Goal: Task Accomplishment & Management: Use online tool/utility

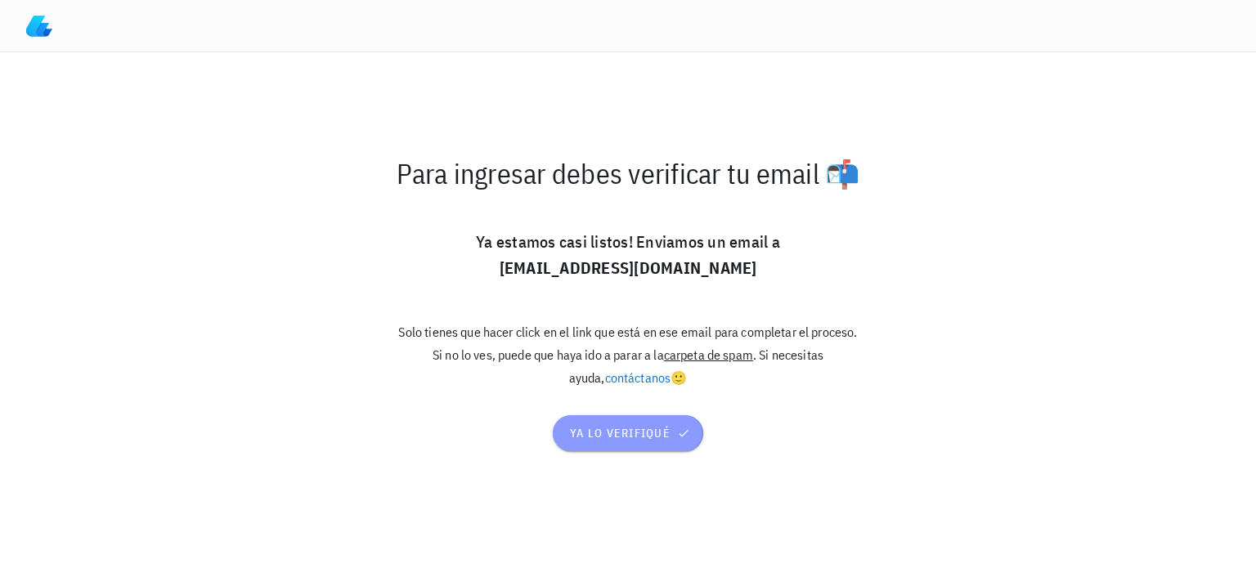
click at [622, 440] on span "ya lo verifiqué" at bounding box center [628, 433] width 118 height 15
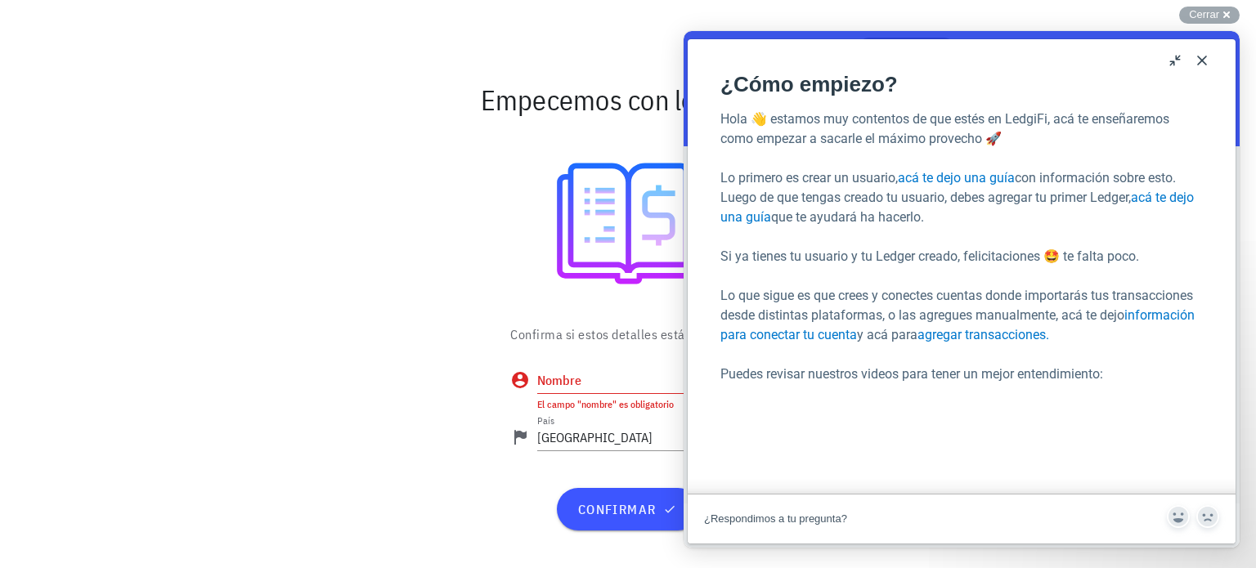
click at [1209, 56] on button "Close" at bounding box center [1202, 60] width 26 height 26
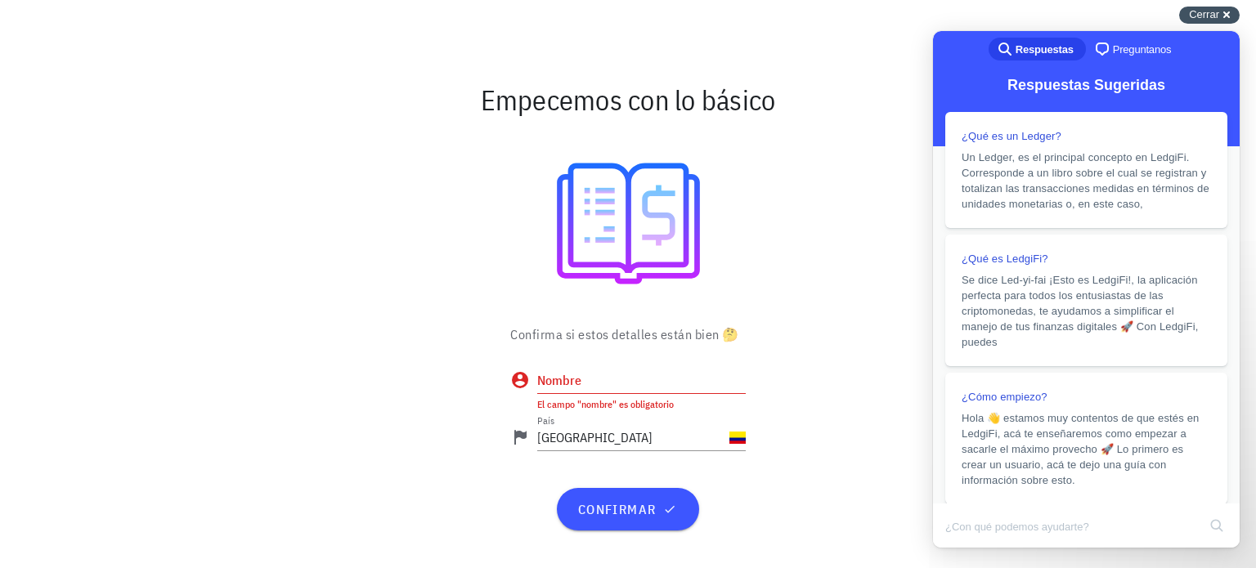
click at [1223, 16] on div "Cerrar cross-small" at bounding box center [1209, 15] width 61 height 17
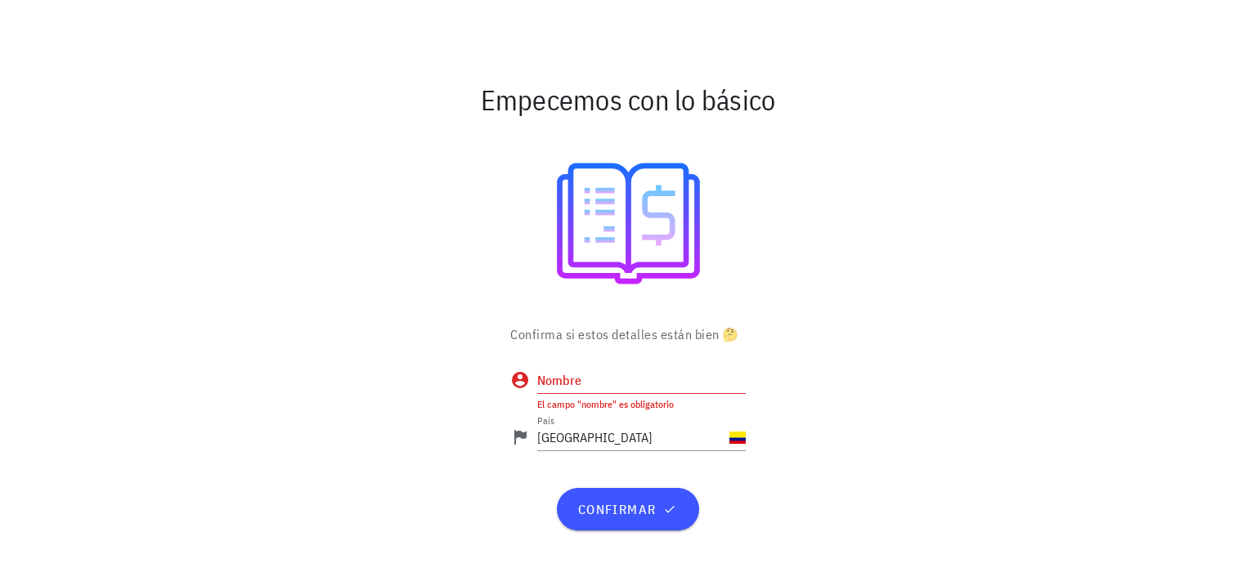
click at [581, 381] on input "Nombre" at bounding box center [641, 380] width 209 height 26
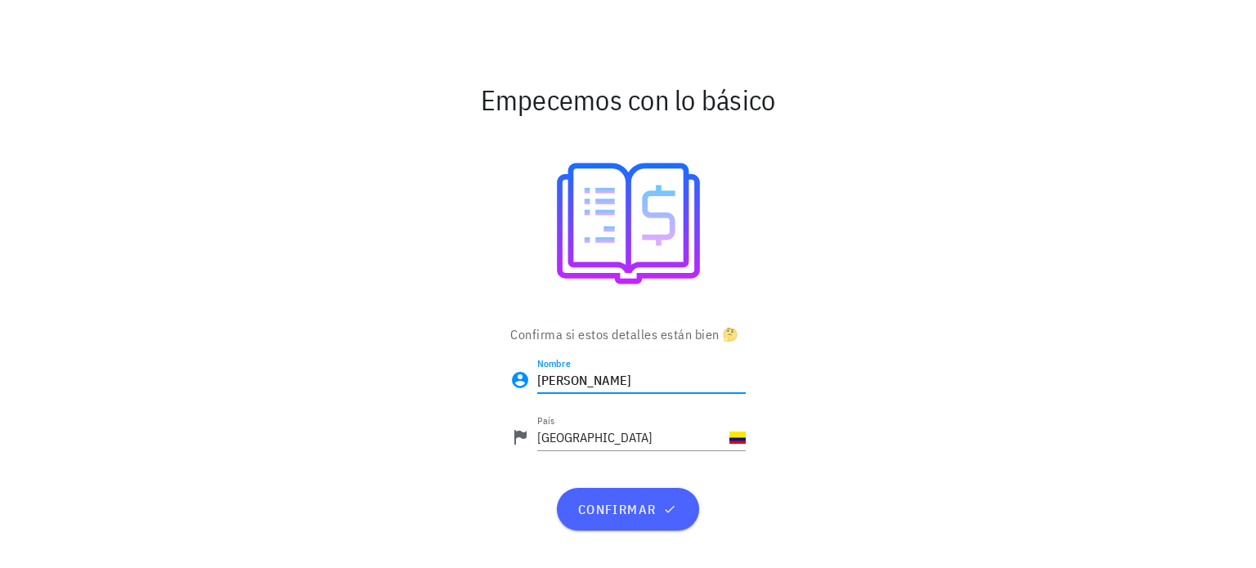
type input "[PERSON_NAME]"
click at [618, 510] on span "confirmar" at bounding box center [628, 509] width 102 height 16
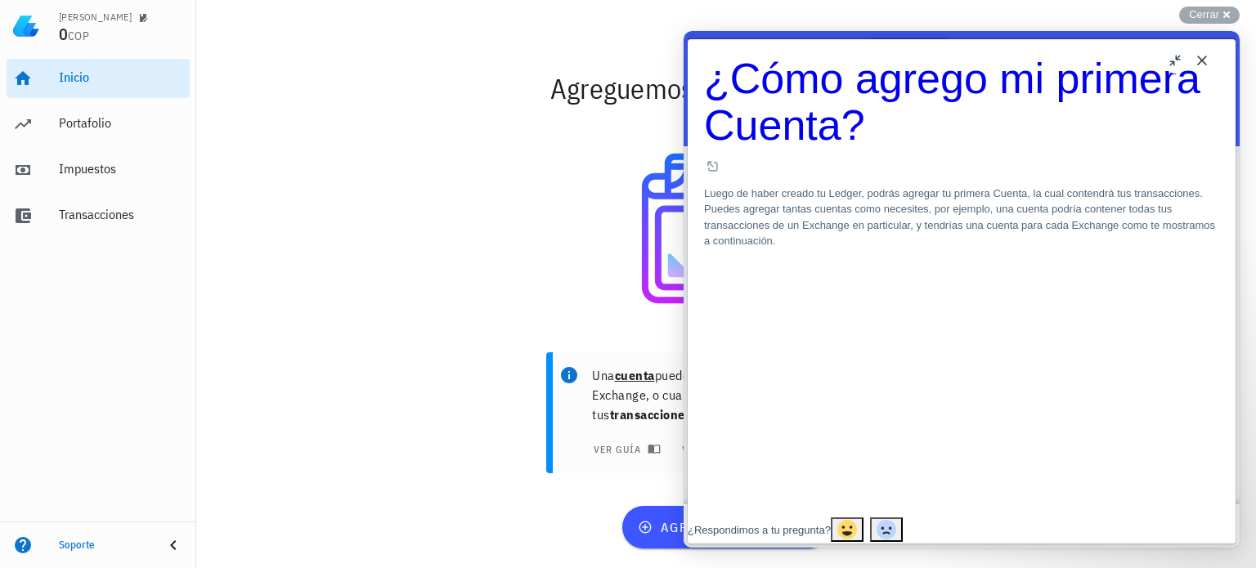
click at [1201, 55] on button "Close" at bounding box center [1202, 60] width 26 height 26
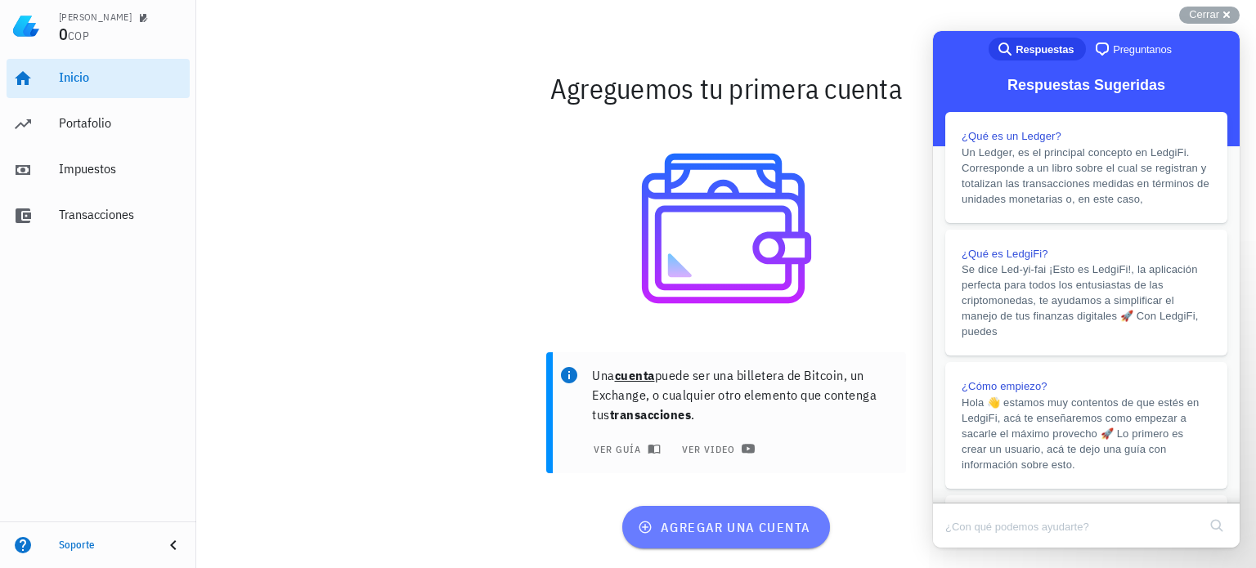
click at [677, 519] on span "agregar una cuenta" at bounding box center [725, 527] width 169 height 16
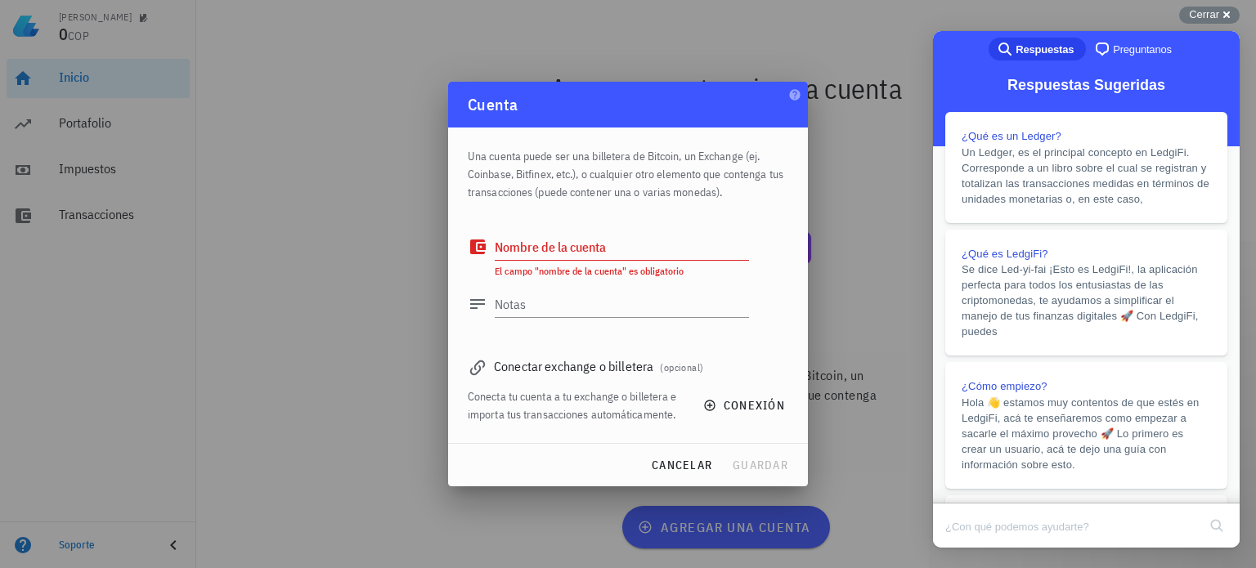
click at [689, 365] on span "(opcional)" at bounding box center [681, 367] width 43 height 12
click at [742, 398] on span "conexión" at bounding box center [746, 405] width 79 height 15
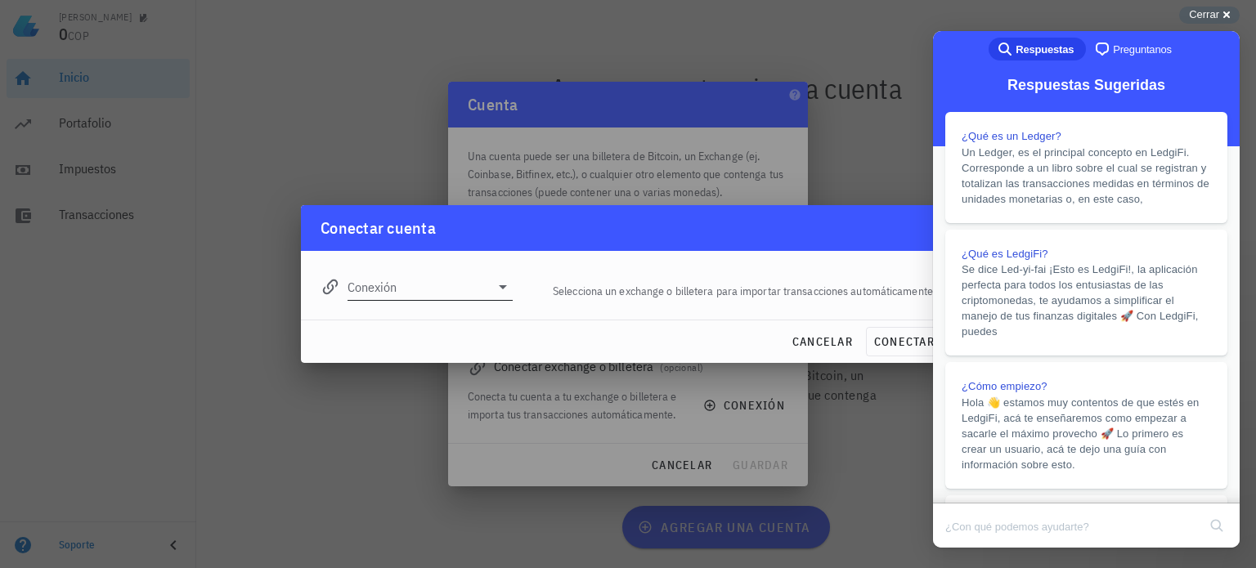
click at [492, 294] on div at bounding box center [501, 287] width 23 height 20
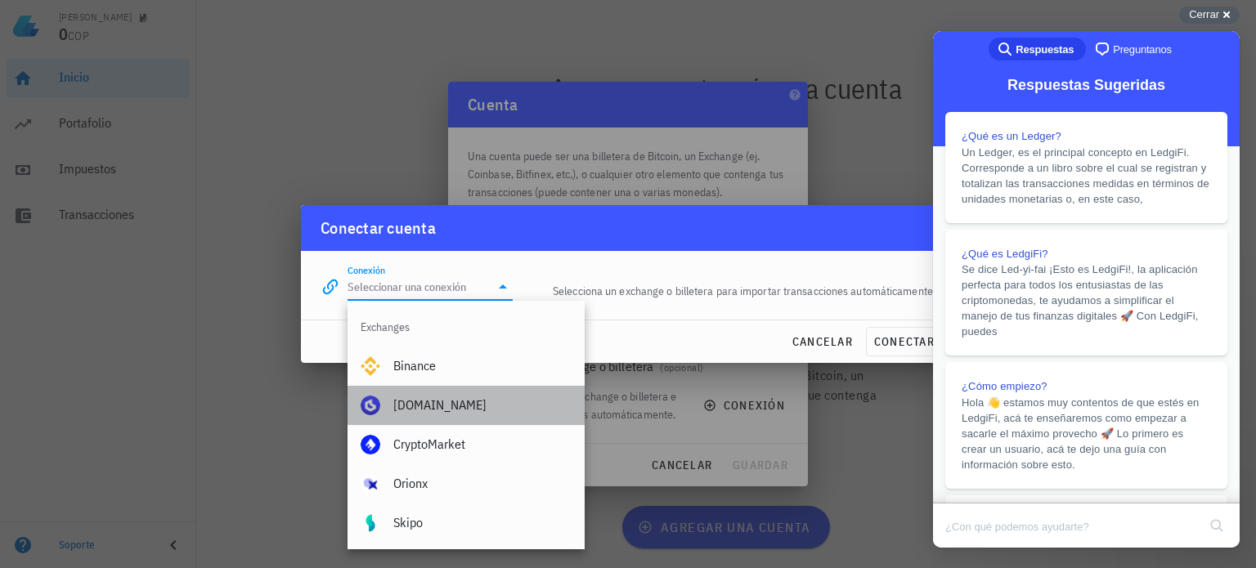
click at [443, 408] on div "[DOMAIN_NAME]" at bounding box center [482, 405] width 178 height 16
type input "[DOMAIN_NAME]"
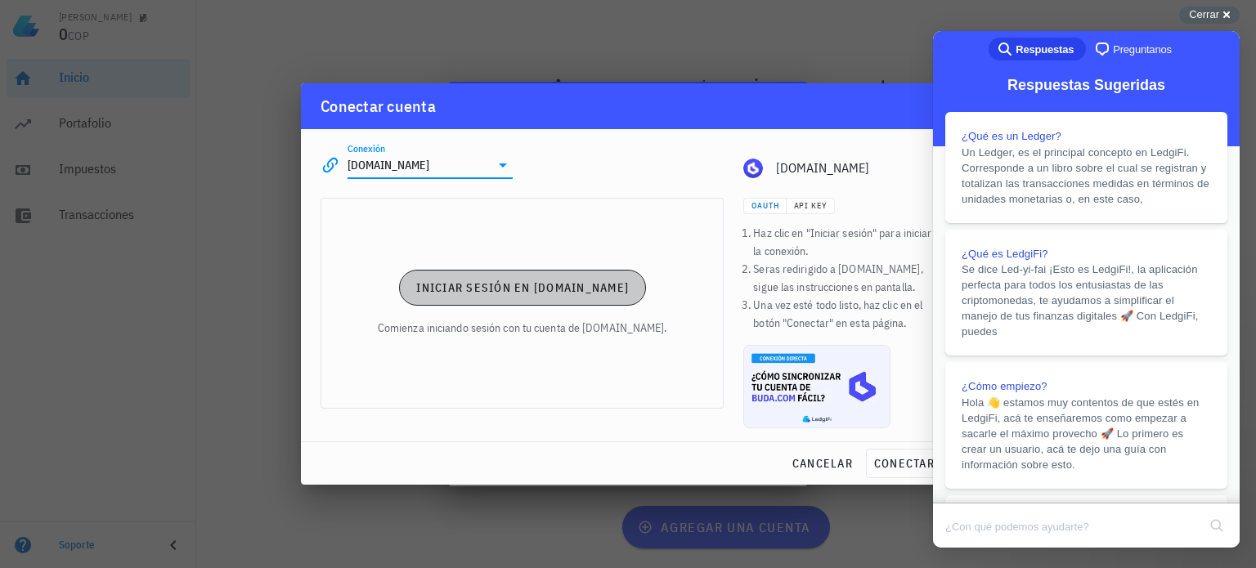
click at [569, 294] on span "Iniciar sesión en [DOMAIN_NAME]" at bounding box center [521, 288] width 213 height 15
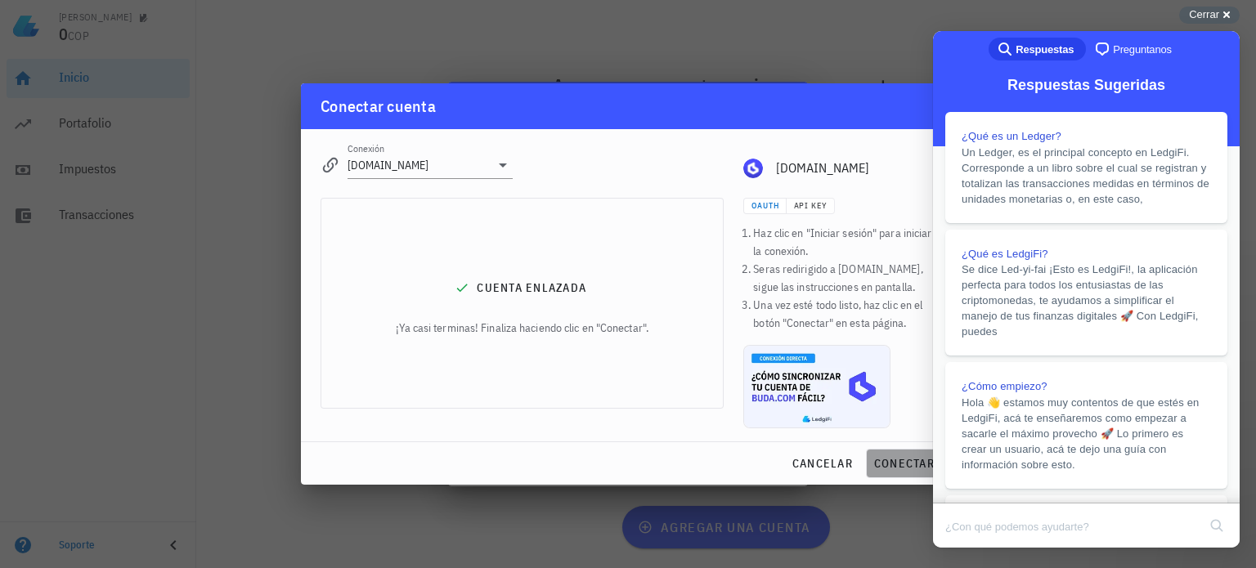
click at [892, 460] on span "conectar" at bounding box center [903, 463] width 61 height 15
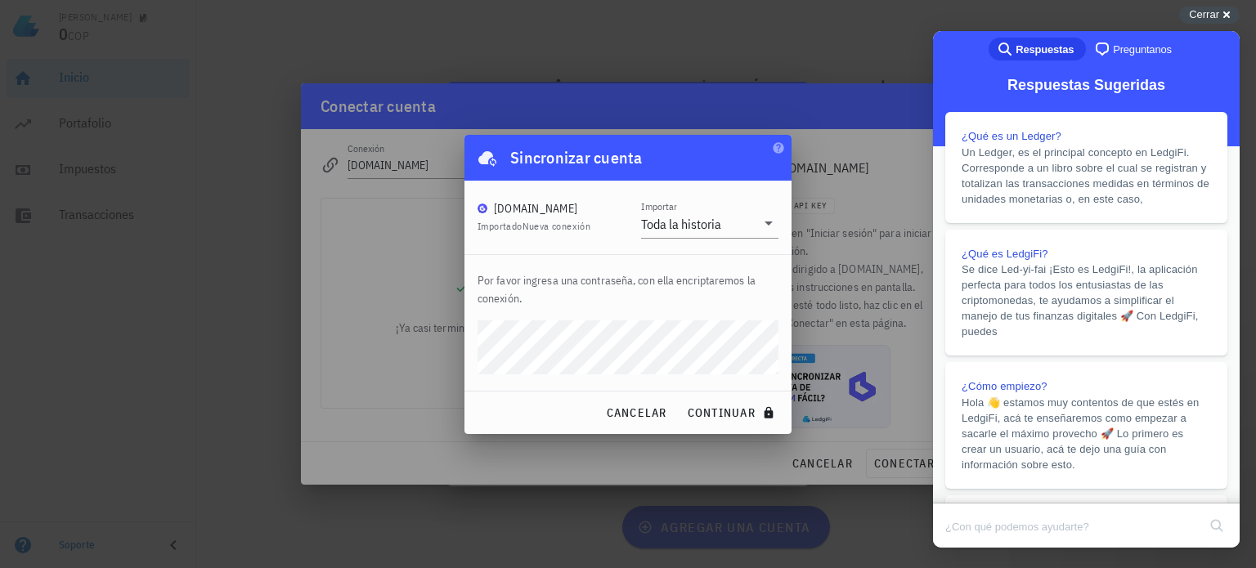
click button "continuar" at bounding box center [732, 412] width 105 height 29
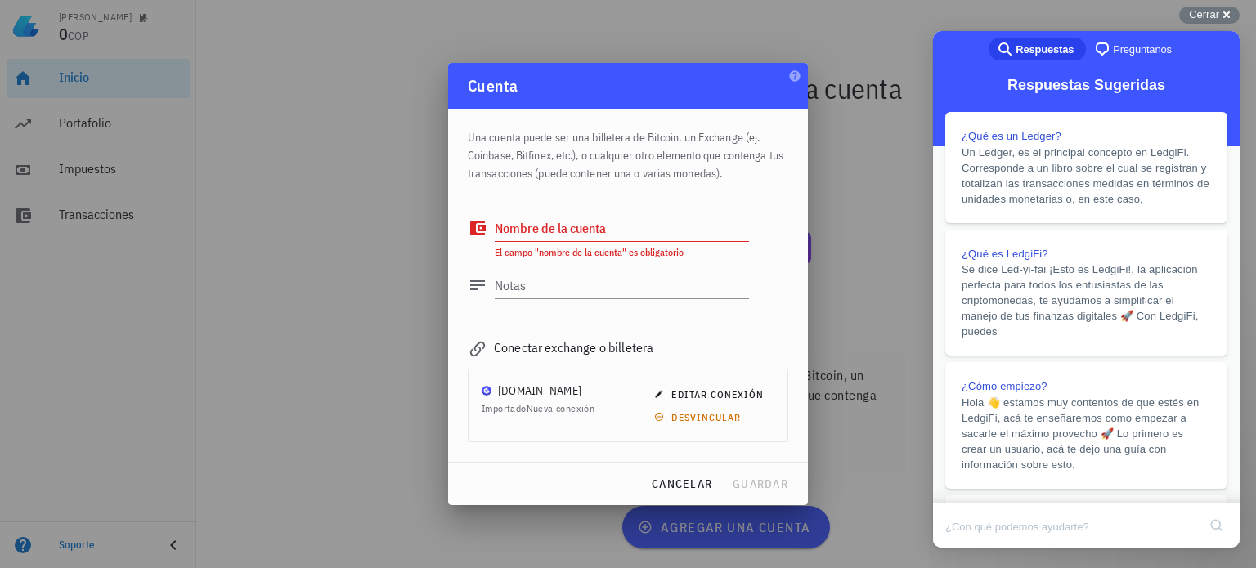
click at [578, 235] on textarea "Nombre de la cuenta" at bounding box center [622, 228] width 254 height 26
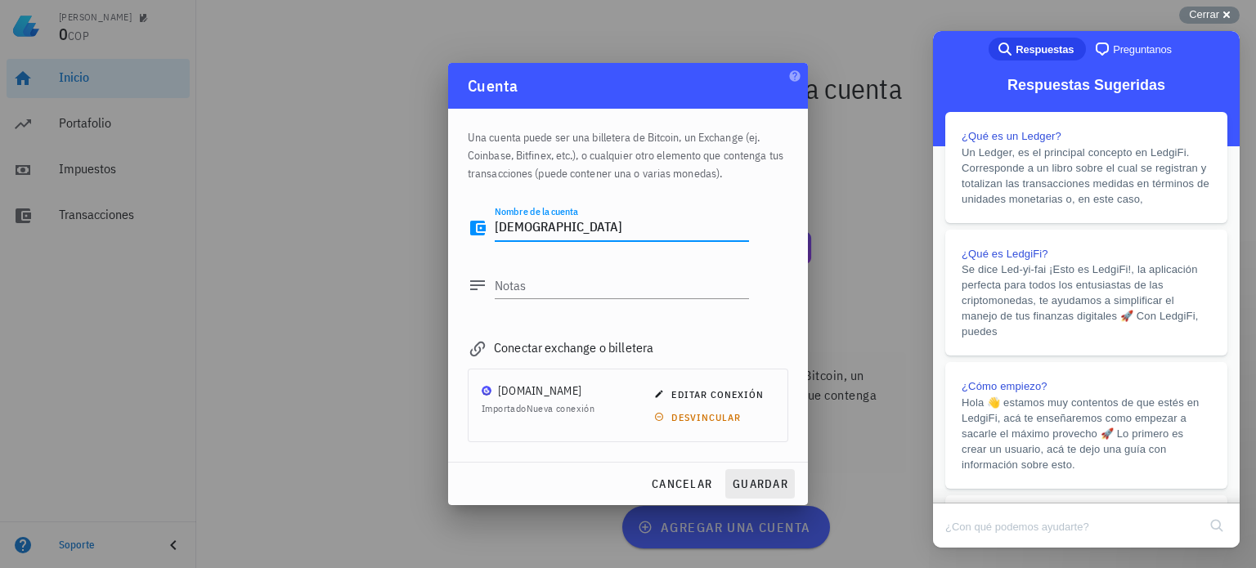
type textarea "[DEMOGRAPHIC_DATA]"
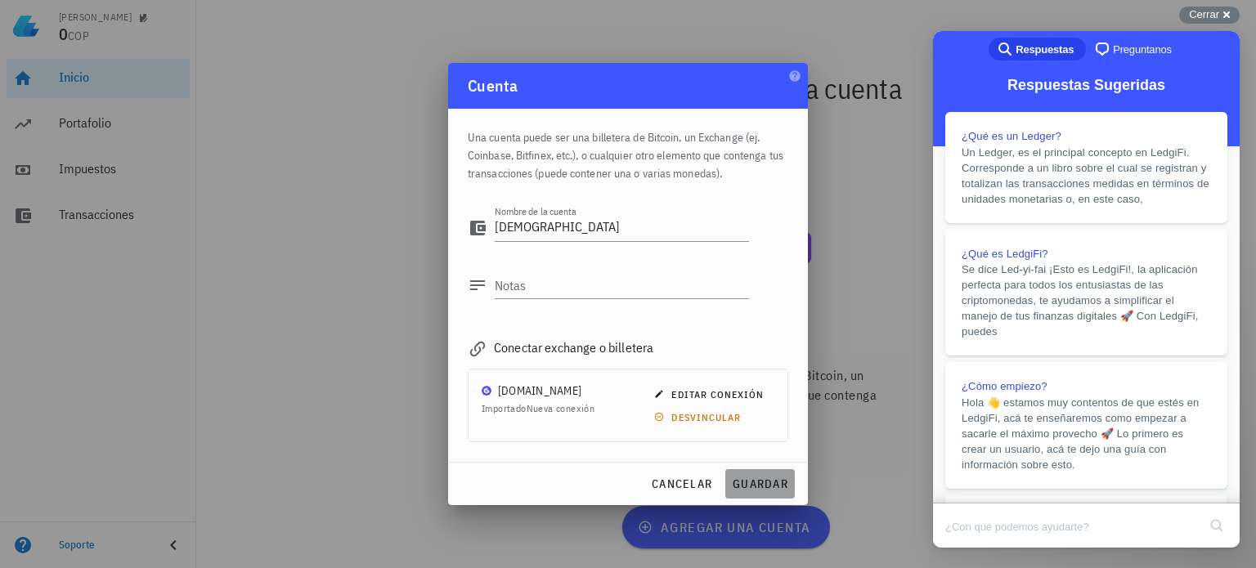
click at [757, 479] on span "guardar" at bounding box center [760, 484] width 56 height 15
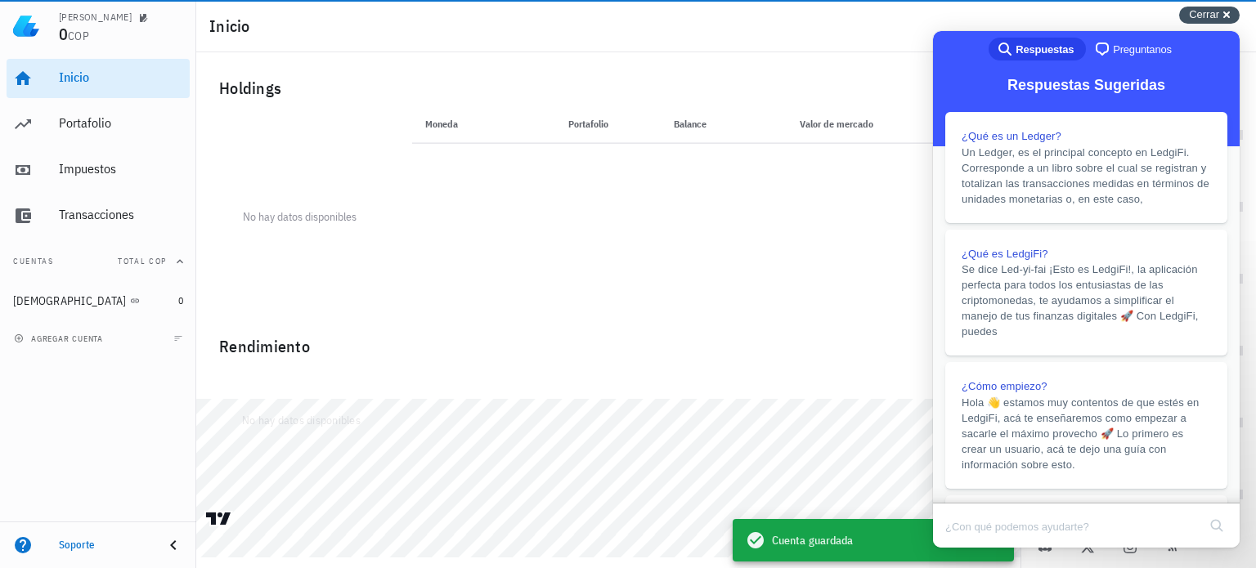
click at [1219, 16] on span "Cerrar" at bounding box center [1204, 14] width 30 height 12
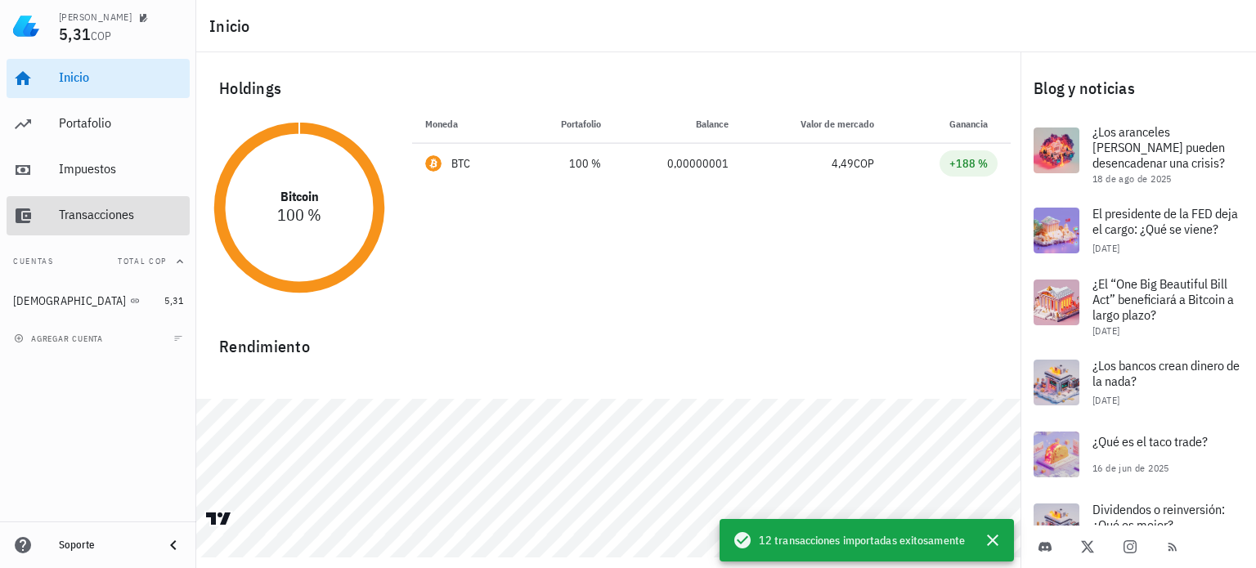
click at [88, 209] on div "Transacciones" at bounding box center [121, 215] width 124 height 16
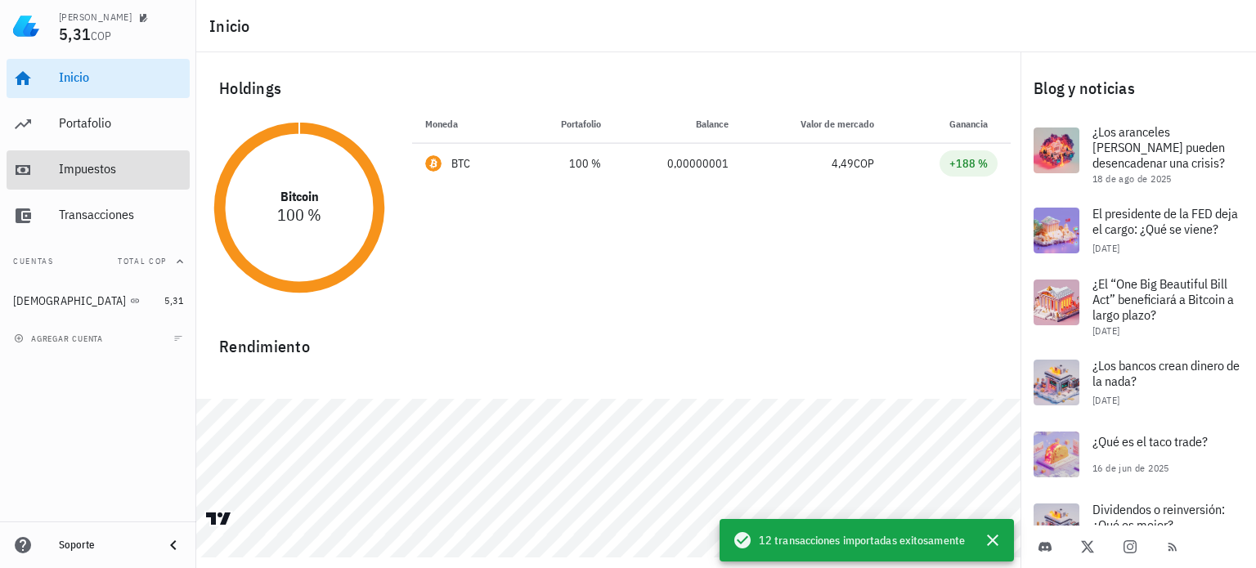
click at [89, 169] on div "Impuestos" at bounding box center [121, 169] width 124 height 16
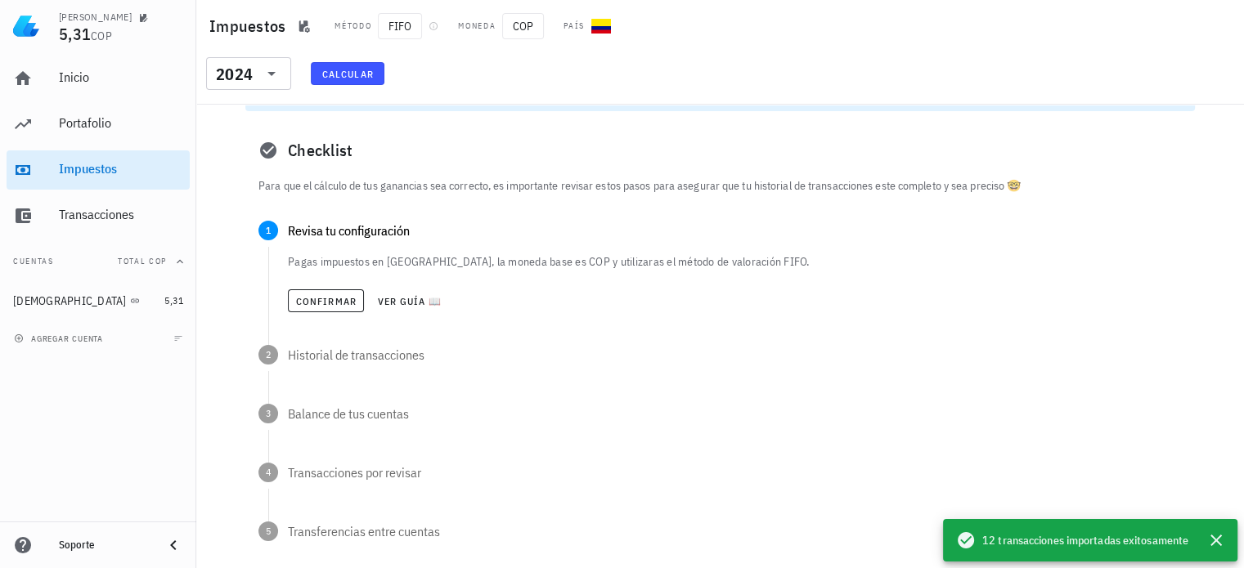
scroll to position [82, 0]
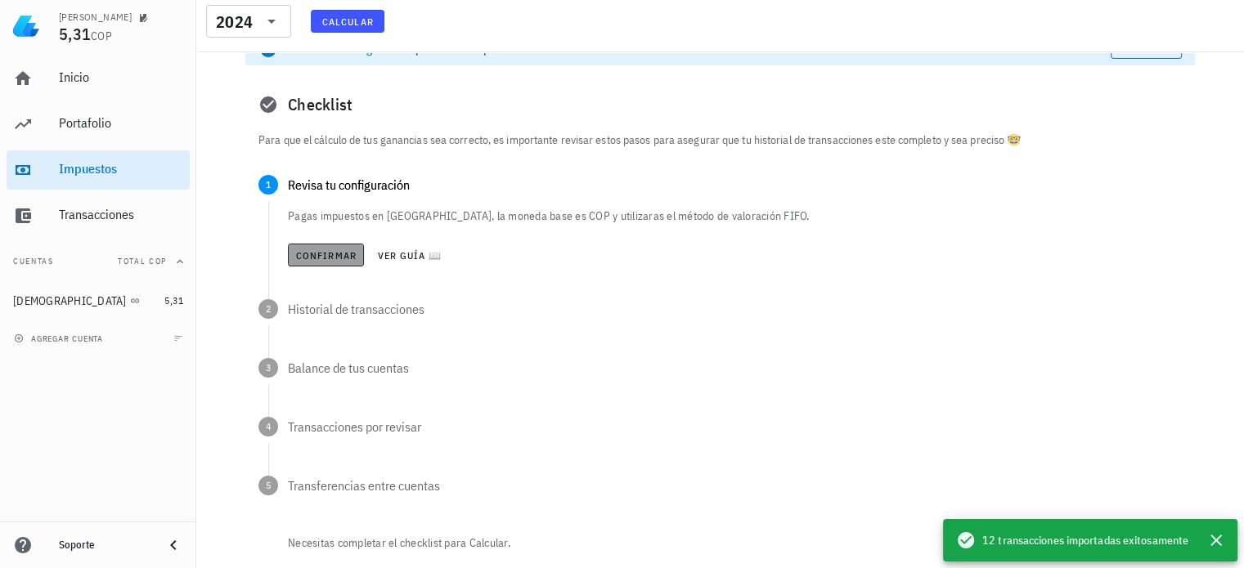
click at [326, 255] on span "Confirmar" at bounding box center [325, 255] width 61 height 12
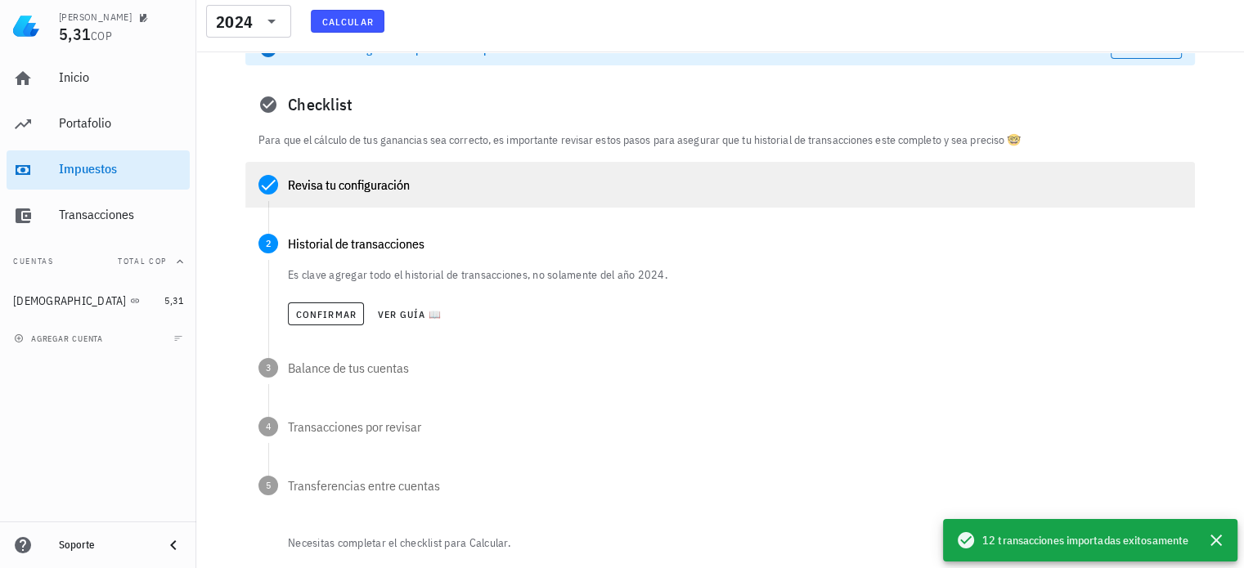
click at [382, 198] on div "Revisa tu configuración" at bounding box center [720, 185] width 950 height 46
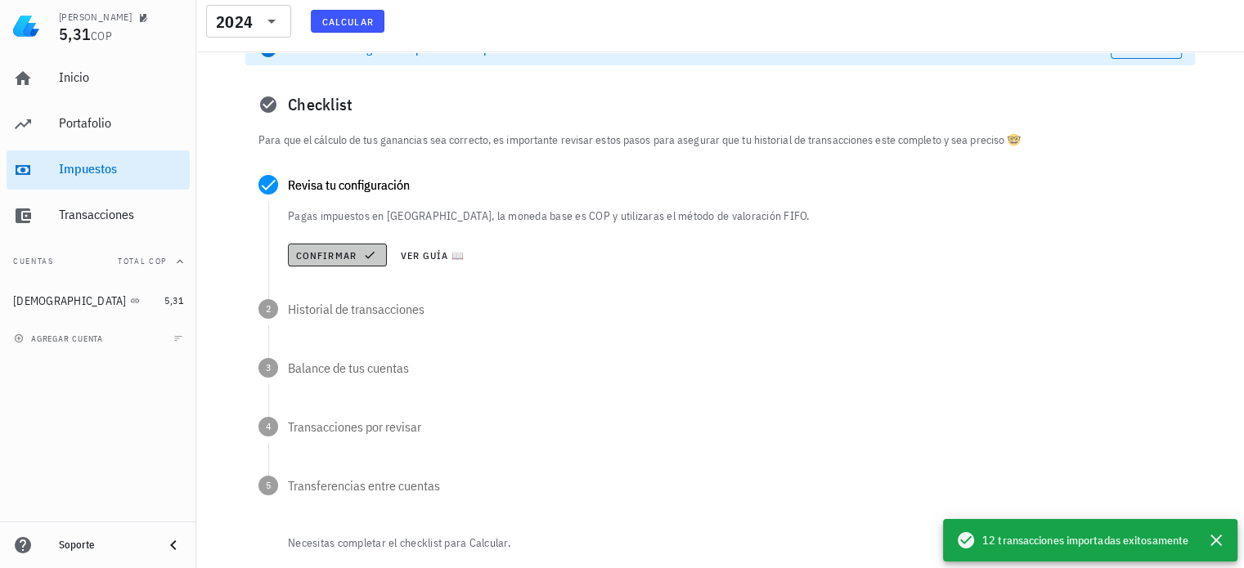
click at [323, 249] on span "Confirmar" at bounding box center [337, 255] width 84 height 13
click at [334, 251] on span "Confirmar" at bounding box center [325, 255] width 61 height 12
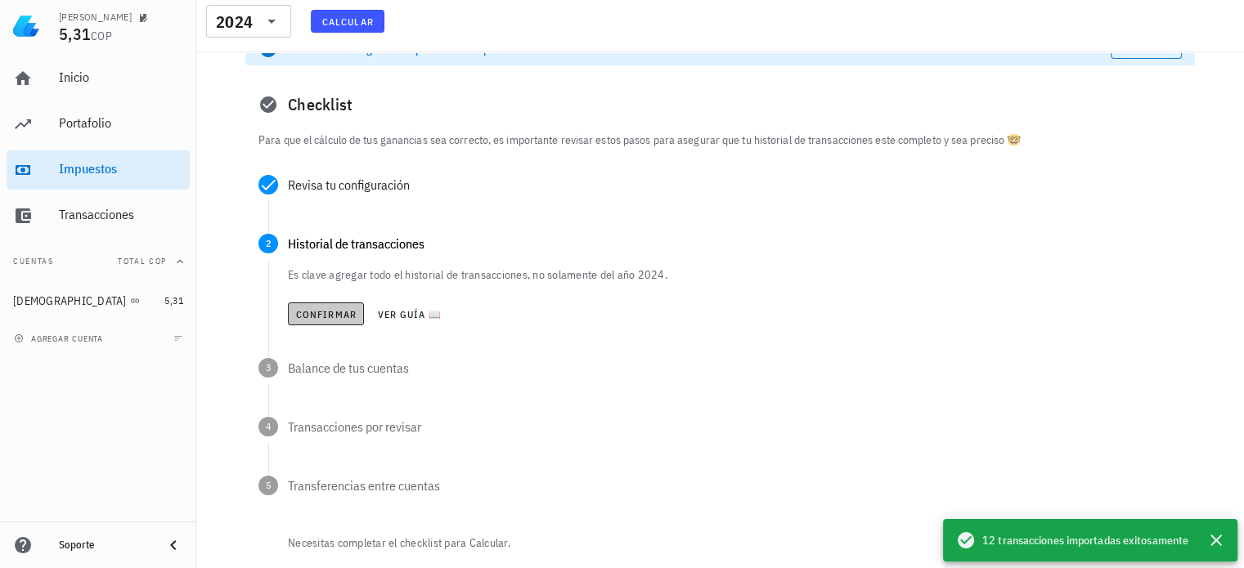
click at [336, 312] on span "Confirmar" at bounding box center [325, 314] width 61 height 12
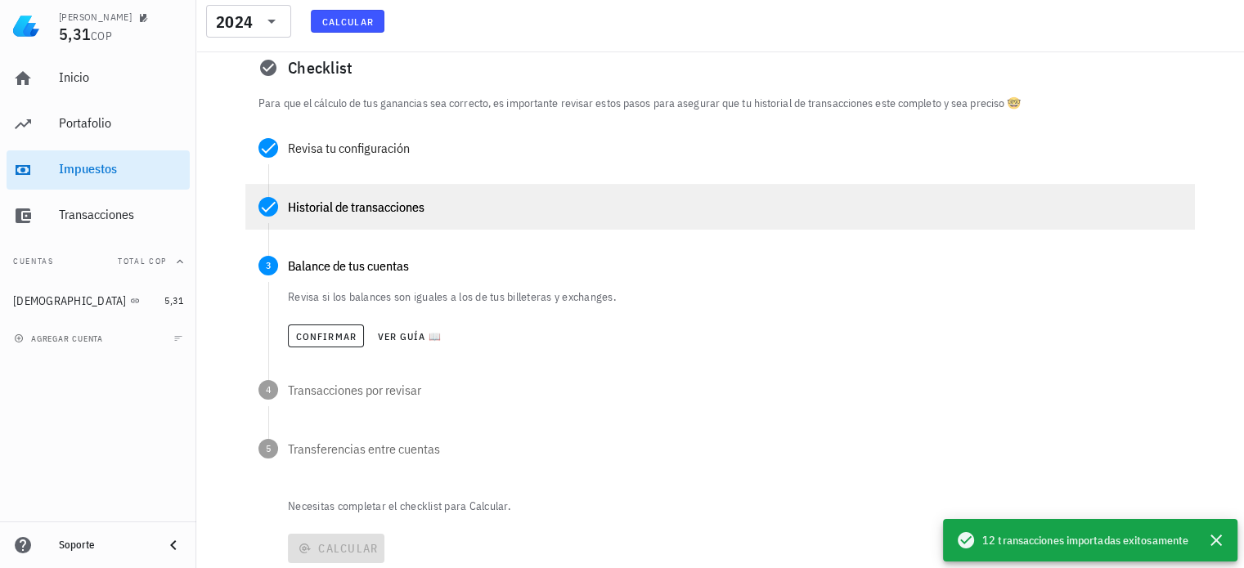
scroll to position [164, 0]
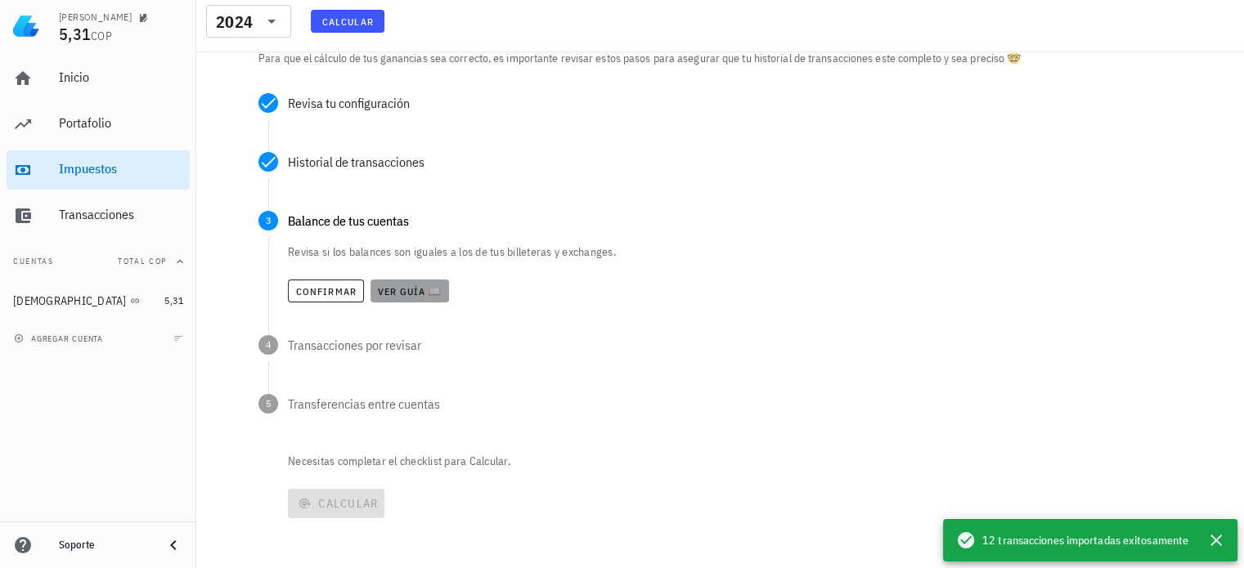
click at [392, 287] on span "Ver guía 📖" at bounding box center [409, 291] width 65 height 12
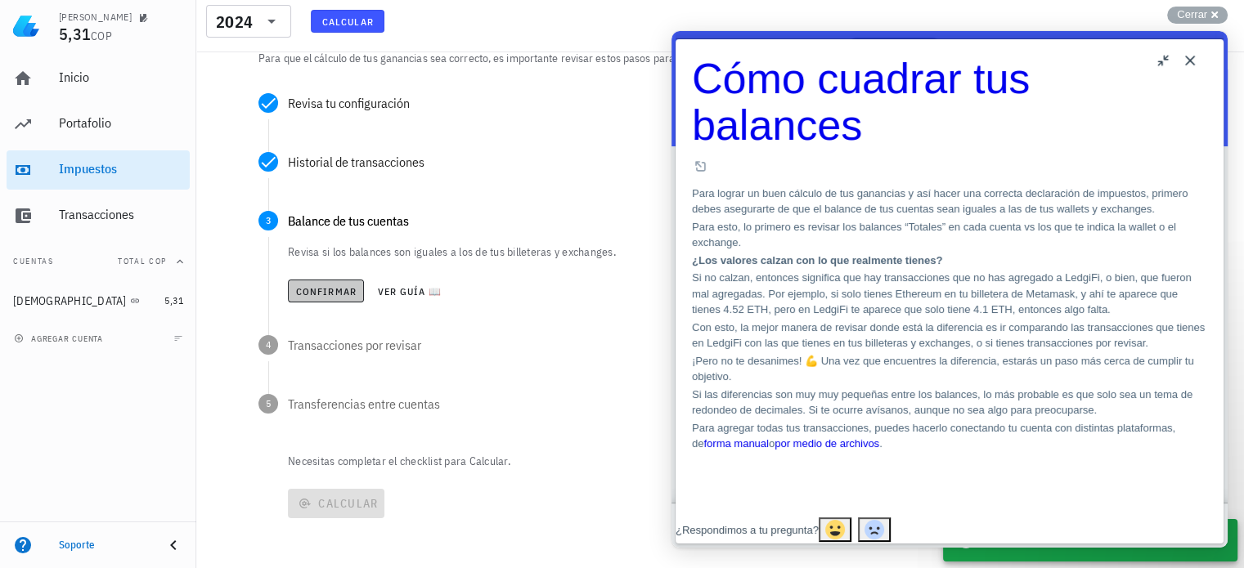
click at [339, 285] on span "Confirmar" at bounding box center [325, 291] width 61 height 12
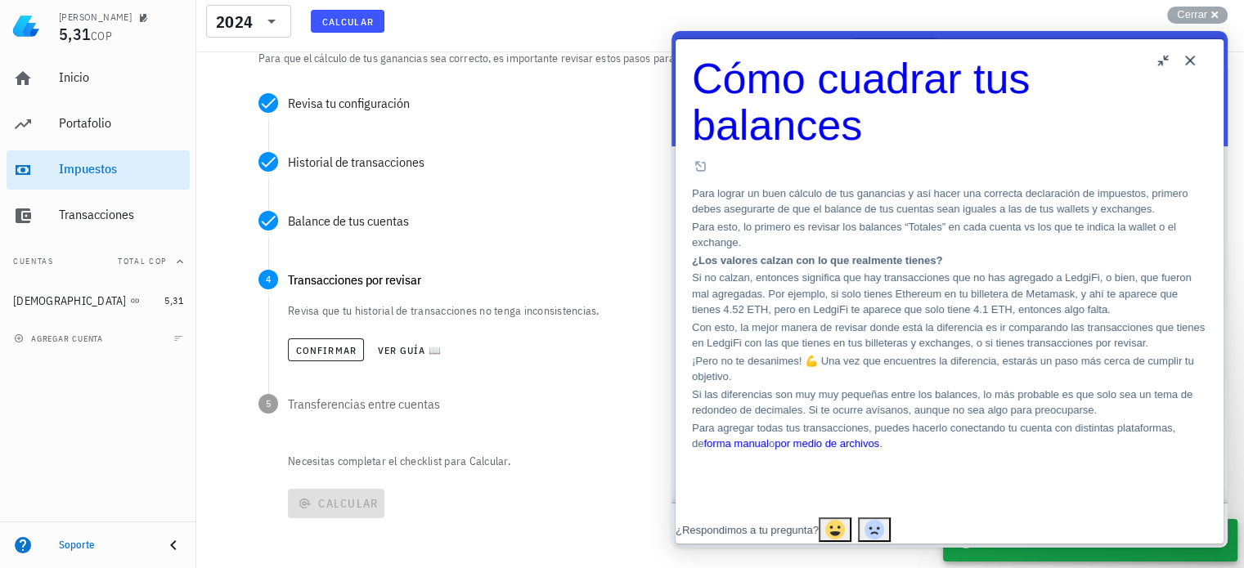
click at [1191, 58] on button "Close" at bounding box center [1190, 60] width 26 height 26
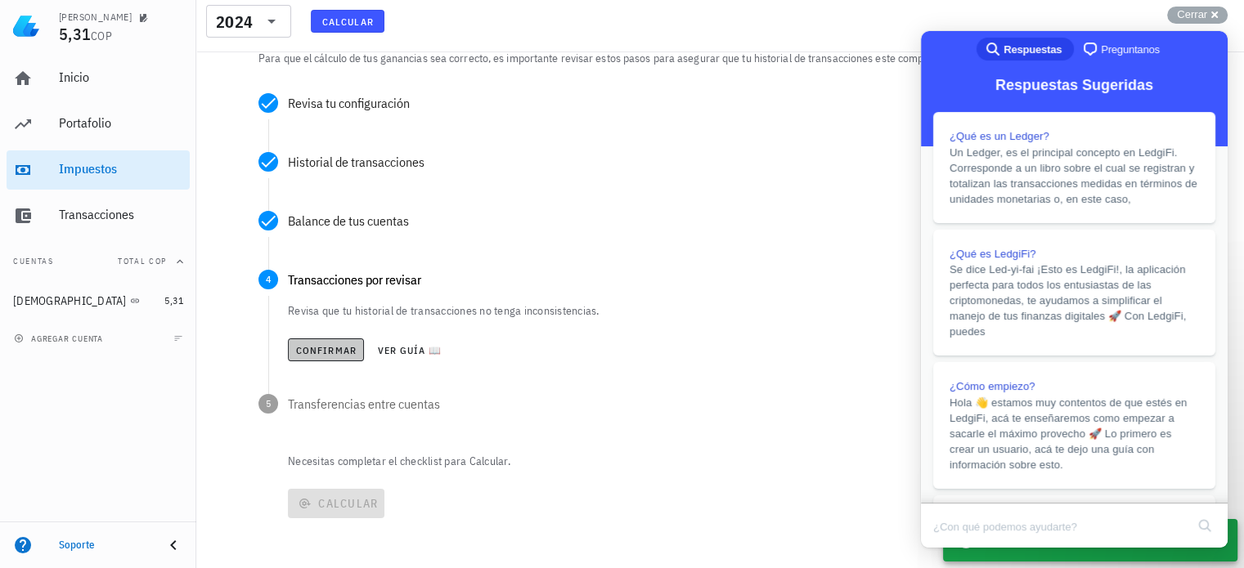
click at [323, 352] on span "Confirmar" at bounding box center [325, 350] width 61 height 12
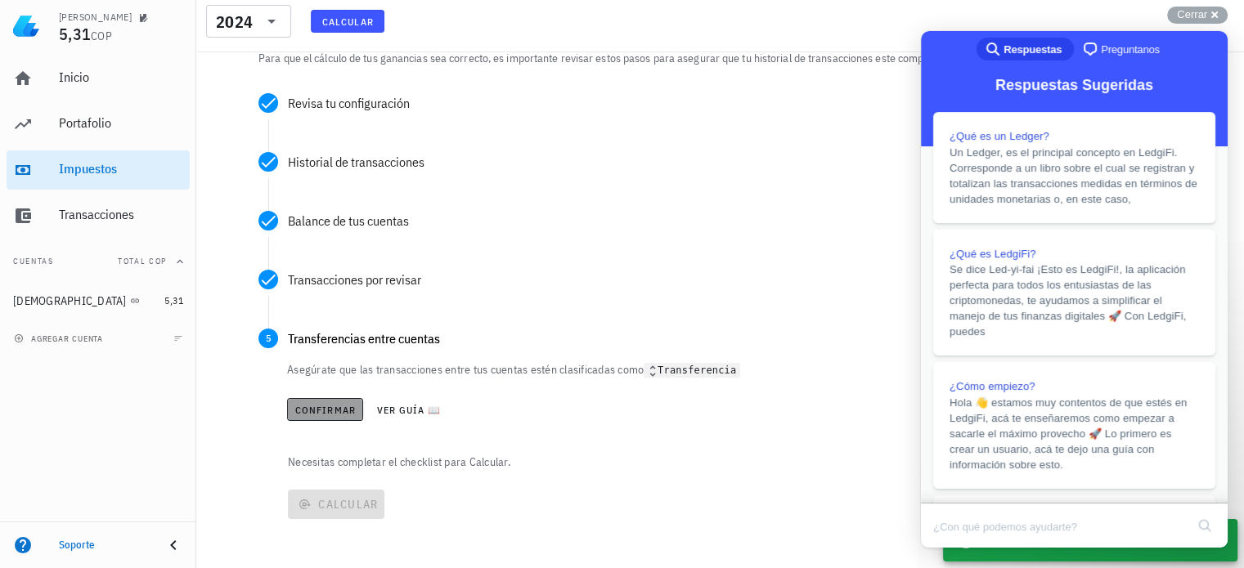
click at [332, 415] on span "Confirmar" at bounding box center [324, 410] width 61 height 12
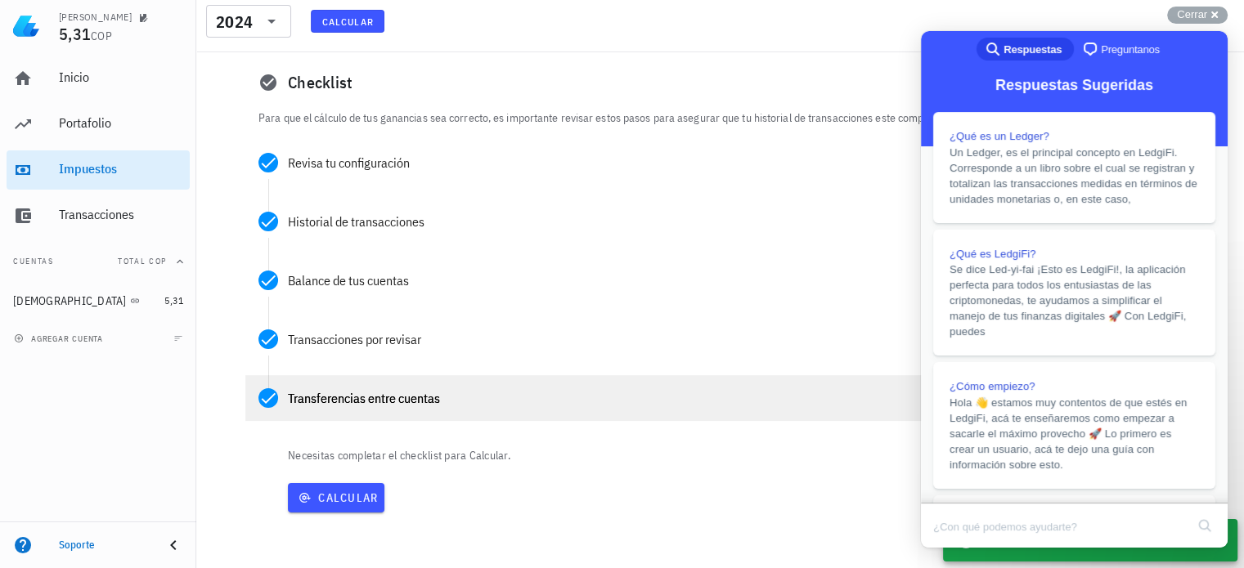
scroll to position [104, 0]
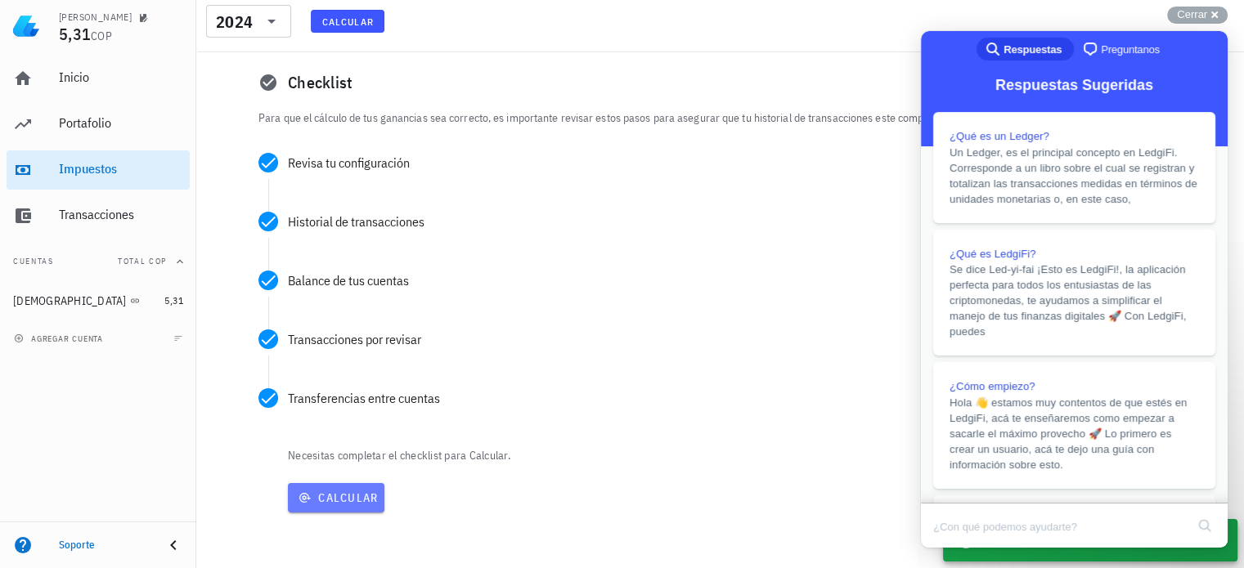
click at [322, 509] on button "Calcular" at bounding box center [336, 497] width 97 height 29
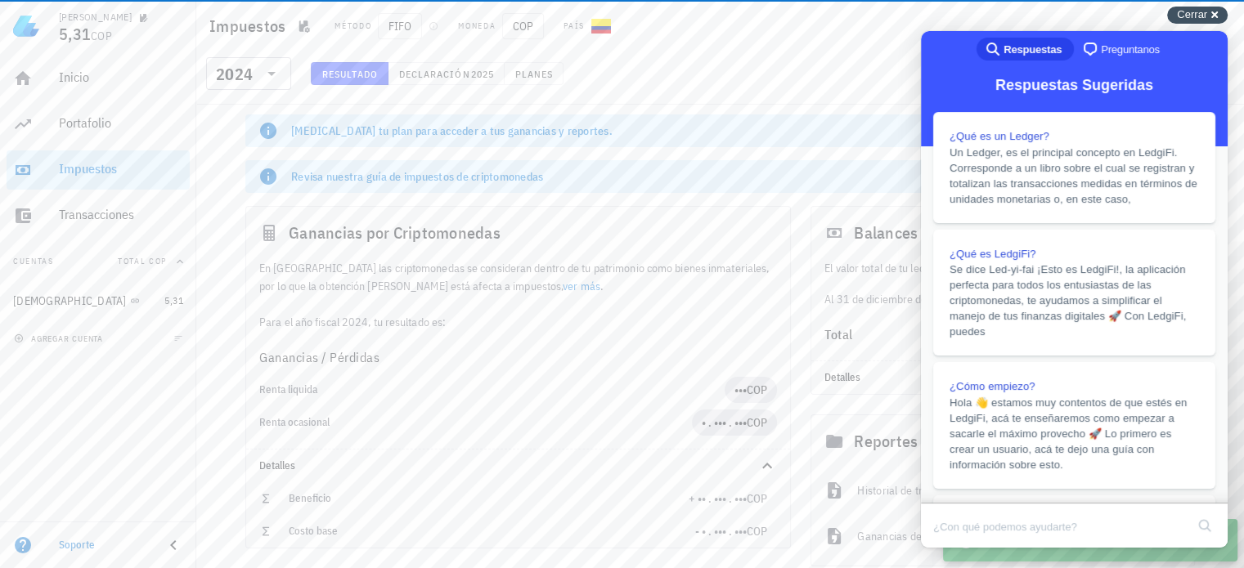
click at [1214, 14] on div "Cerrar cross-small" at bounding box center [1197, 15] width 61 height 17
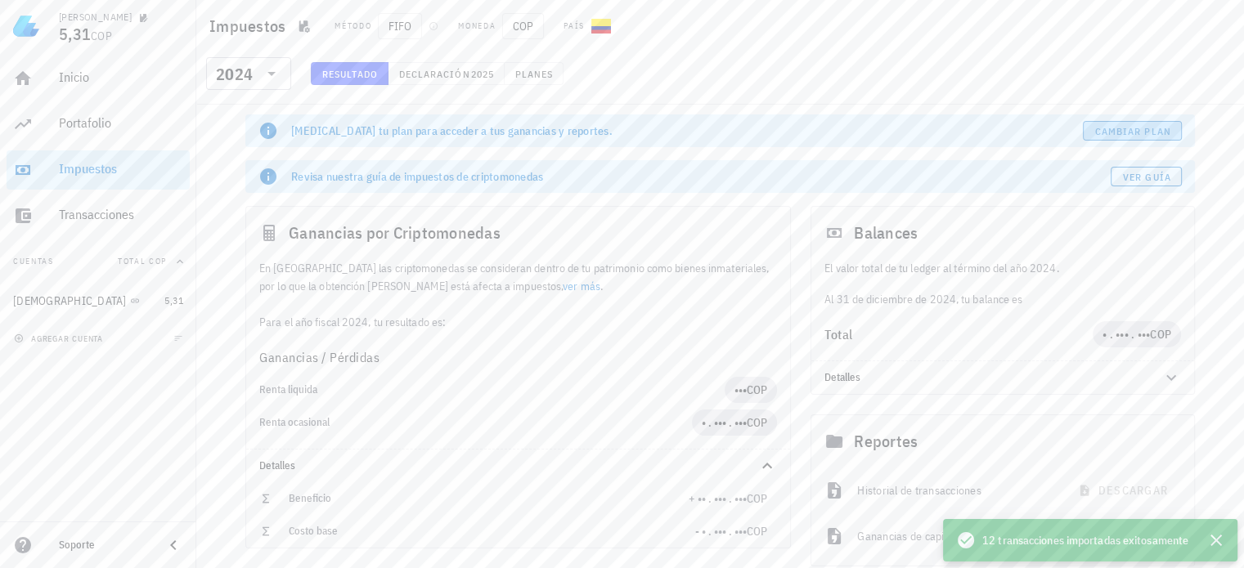
click at [1125, 123] on link "Cambiar plan" at bounding box center [1132, 131] width 99 height 20
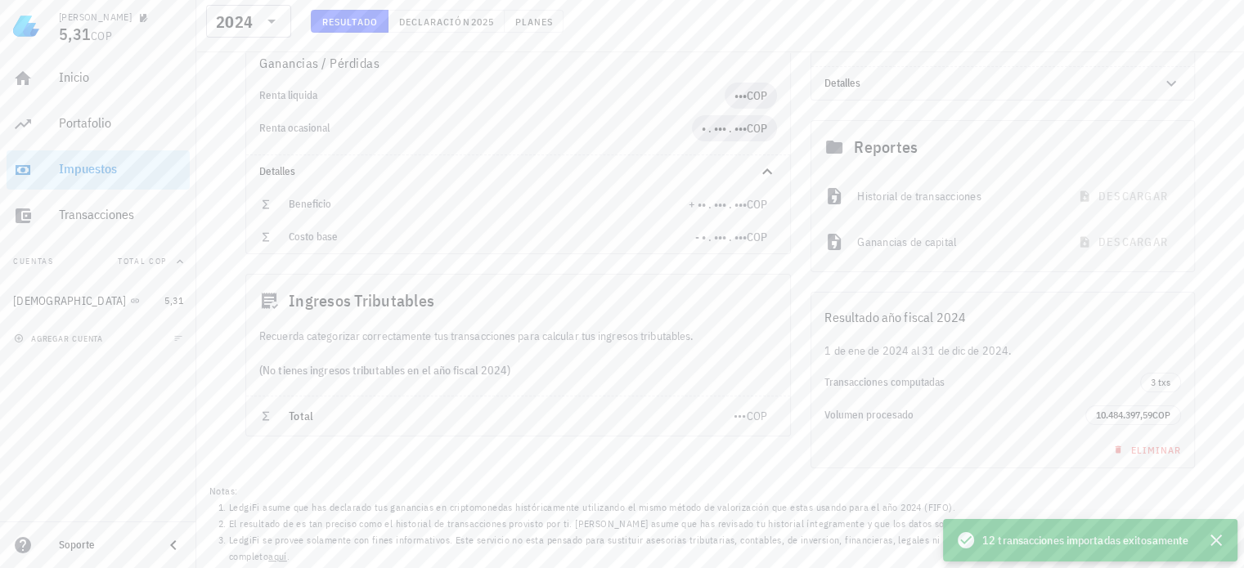
scroll to position [294, 0]
